Goal: Transaction & Acquisition: Obtain resource

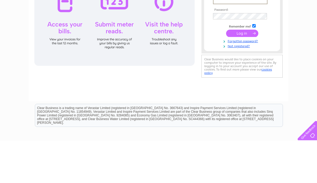
type input "[EMAIL_ADDRESS][DOMAIN_NAME]"
click at [242, 76] on input "submit" at bounding box center [242, 74] width 32 height 7
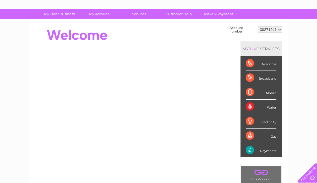
scroll to position [30, 0]
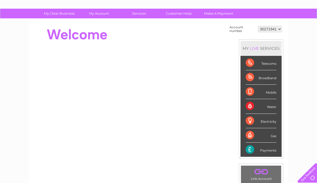
click at [270, 149] on div "Payments" at bounding box center [260, 150] width 31 height 14
click at [258, 146] on div "Payments" at bounding box center [260, 150] width 31 height 14
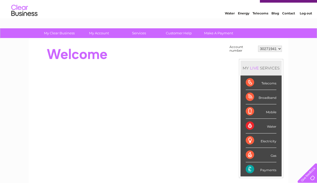
scroll to position [8, 0]
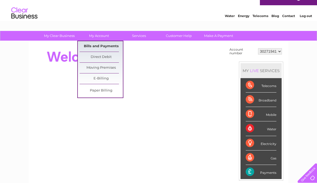
click at [109, 46] on link "Bills and Payments" at bounding box center [101, 46] width 43 height 10
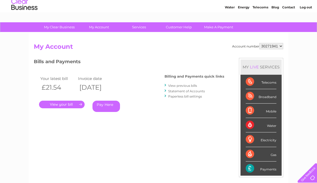
scroll to position [14, 0]
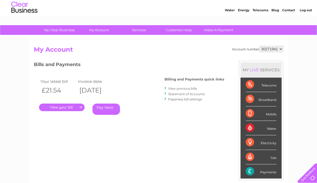
click at [66, 104] on link "." at bounding box center [62, 107] width 46 height 8
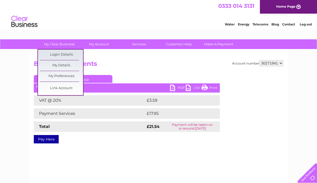
click at [155, 63] on h2 "Bills and Payments" at bounding box center [158, 65] width 249 height 10
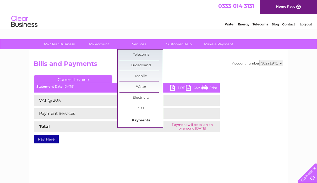
click at [144, 120] on link "Payments" at bounding box center [140, 120] width 43 height 10
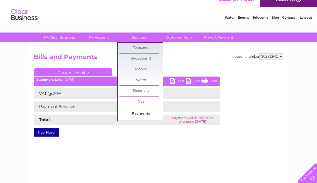
scroll to position [8, 0]
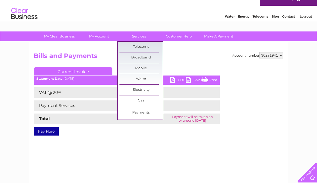
click at [296, 121] on div "My Clear Business Login Details My Details My Preferences Link Account My Accou…" at bounding box center [158, 155] width 317 height 246
click at [266, 143] on div "Account number 30271941 Bills and Payments Current Invoice PDF CSV Print VAT @ …" at bounding box center [158, 115] width 259 height 146
click at [192, 55] on h2 "Bills and Payments" at bounding box center [158, 57] width 249 height 10
click at [77, 152] on div "Account number 30271941 Bills and Payments Current Invoice PDF CSV Print VAT @ …" at bounding box center [158, 115] width 259 height 146
click at [188, 57] on h2 "Bills and Payments" at bounding box center [158, 57] width 249 height 10
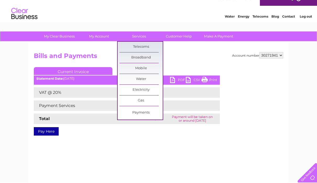
scroll to position [8, 0]
click at [104, 143] on div "Account number 30271941 Bills and Payments Current Invoice PDF CSV Print VAT @ …" at bounding box center [158, 115] width 259 height 146
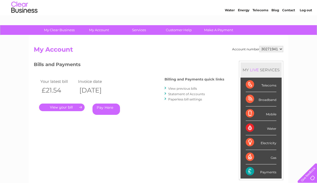
click at [72, 110] on link "." at bounding box center [62, 107] width 46 height 8
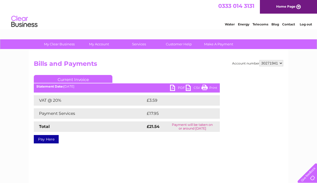
click at [273, 66] on select "30271941" at bounding box center [271, 63] width 24 height 6
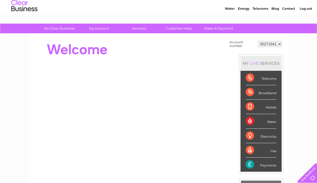
scroll to position [16, 0]
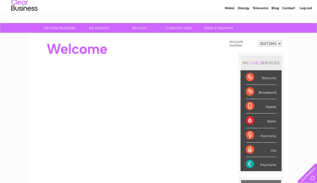
click at [275, 42] on select "30271941" at bounding box center [270, 43] width 24 height 6
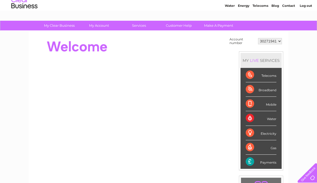
scroll to position [0, 0]
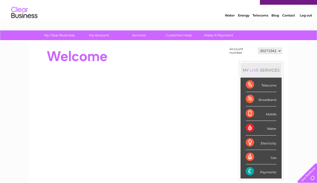
scroll to position [10, 0]
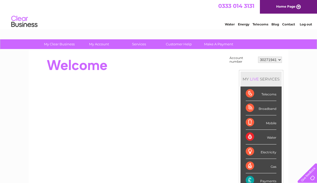
click at [279, 60] on select "30271941" at bounding box center [270, 60] width 24 height 6
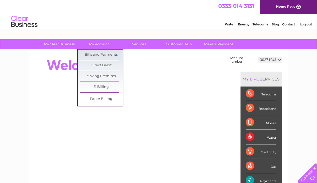
click at [109, 51] on link "Bills and Payments" at bounding box center [101, 54] width 43 height 10
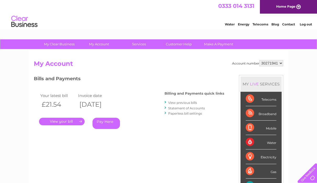
click at [202, 106] on link "Statement of Accounts" at bounding box center [186, 108] width 37 height 4
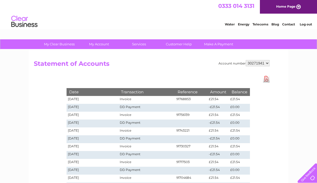
scroll to position [18, 0]
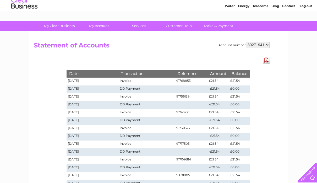
click at [265, 60] on link "Download Pdf" at bounding box center [266, 61] width 7 height 8
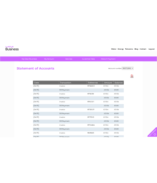
scroll to position [0, 0]
